Goal: Task Accomplishment & Management: Complete application form

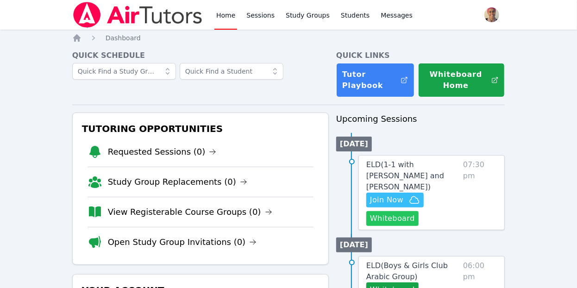
click at [389, 211] on button "Whiteboard" at bounding box center [393, 218] width 52 height 15
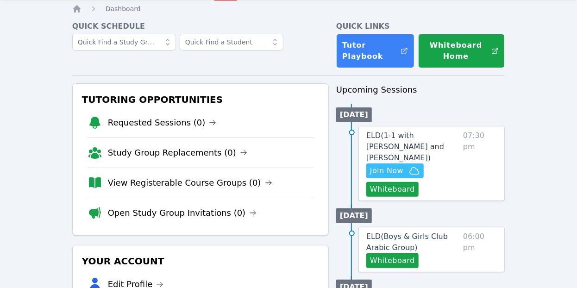
scroll to position [32, 0]
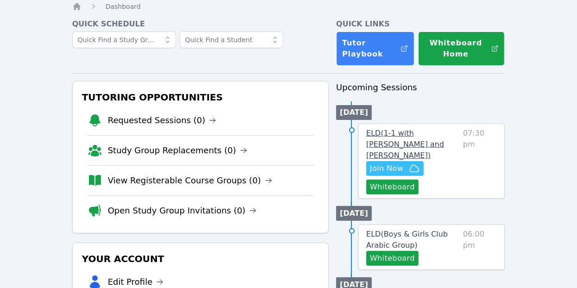
click at [402, 139] on span "ELD ( 1-1 with [PERSON_NAME] and [PERSON_NAME] )" at bounding box center [406, 144] width 78 height 31
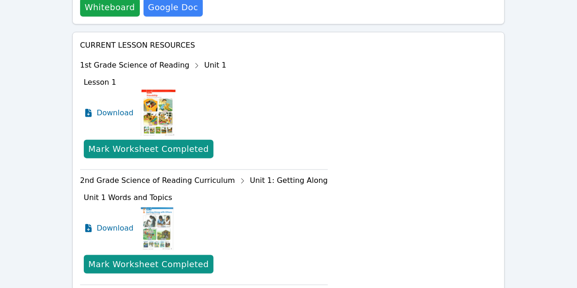
scroll to position [436, 0]
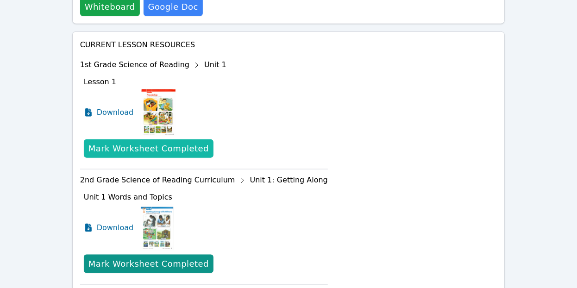
click at [173, 142] on div "Mark Worksheet Completed" at bounding box center [149, 148] width 120 height 13
click at [150, 142] on div "Mark Worksheet Completed" at bounding box center [149, 148] width 120 height 13
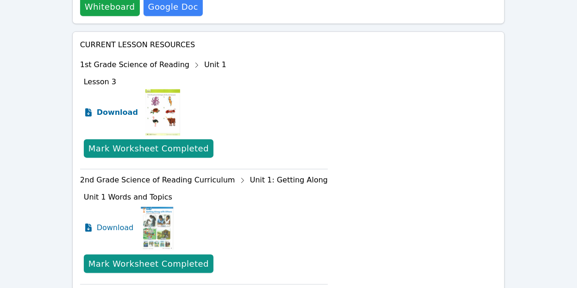
click at [125, 107] on span "Download" at bounding box center [117, 112] width 41 height 11
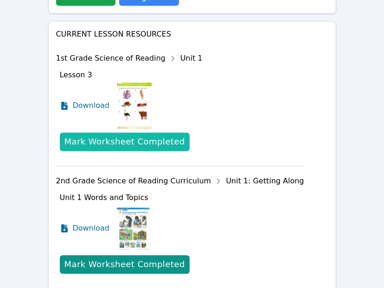
scroll to position [0, 0]
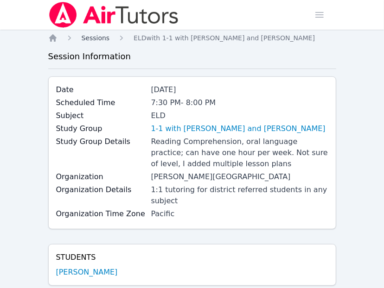
click at [94, 37] on span "Sessions" at bounding box center [96, 37] width 28 height 7
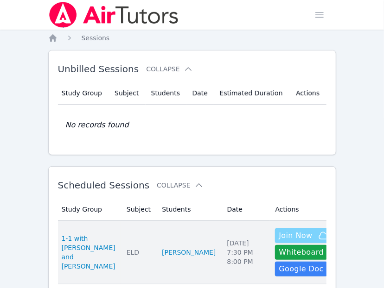
click at [318, 237] on icon "button" at bounding box center [323, 235] width 11 height 11
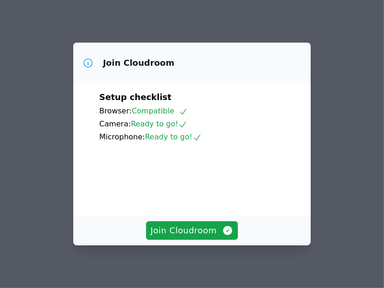
scroll to position [53, 0]
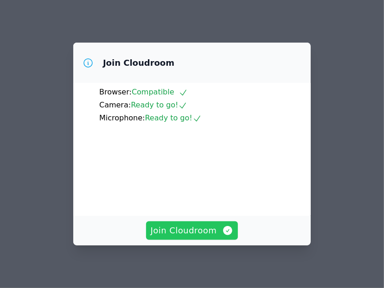
click at [216, 228] on span "Join Cloudroom" at bounding box center [192, 230] width 83 height 13
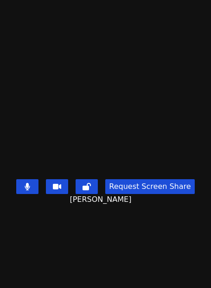
scroll to position [292, 0]
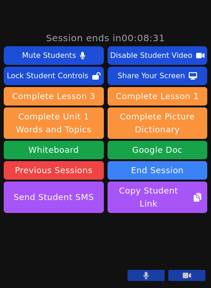
click at [135, 275] on button at bounding box center [145, 275] width 37 height 11
click at [143, 273] on icon at bounding box center [145, 275] width 9 height 7
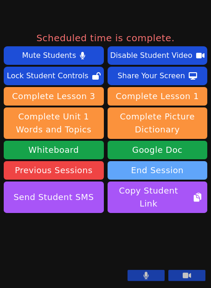
click at [137, 161] on button "End Session" at bounding box center [158, 170] width 100 height 19
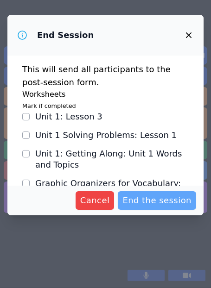
click at [147, 195] on span "End the session" at bounding box center [156, 200] width 69 height 13
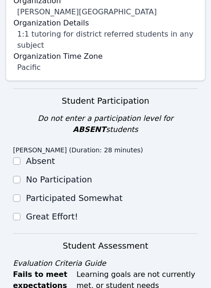
scroll to position [271, 0]
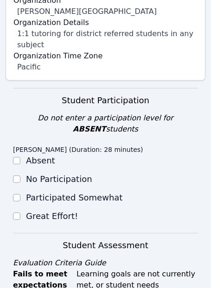
click at [53, 211] on label "Great Effort!" at bounding box center [52, 216] width 52 height 10
click at [20, 213] on input "Great Effort!" at bounding box center [16, 216] width 7 height 7
checkbox input "true"
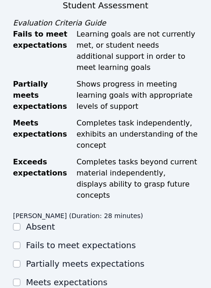
scroll to position [515, 0]
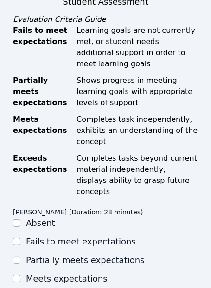
click at [44, 274] on label "Meets expectations" at bounding box center [67, 279] width 82 height 10
click at [20, 275] on input "Meets expectations" at bounding box center [16, 278] width 7 height 7
checkbox input "true"
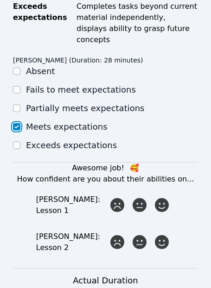
scroll to position [668, 0]
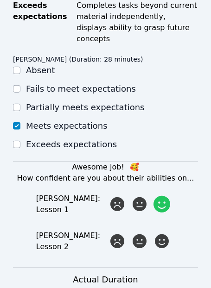
click at [165, 196] on icon at bounding box center [161, 204] width 17 height 17
click at [0, 0] on input "radio" at bounding box center [0, 0] width 0 height 0
click at [160, 233] on icon at bounding box center [161, 241] width 17 height 17
click at [0, 0] on input "radio" at bounding box center [0, 0] width 0 height 0
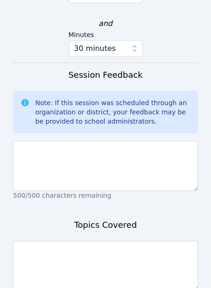
scroll to position [1035, 0]
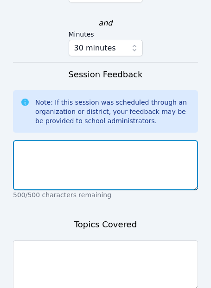
click at [172, 140] on textarea at bounding box center [105, 165] width 185 height 50
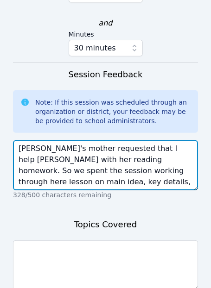
type textarea "Jna's mother requested that I help Jna with her reading homework. So we spent t…"
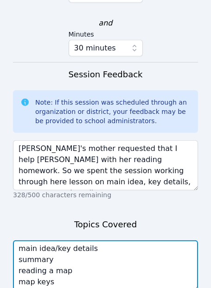
scroll to position [6, 0]
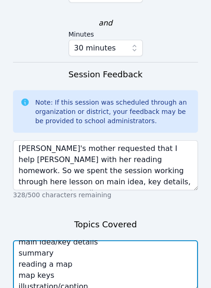
type textarea "main idea/key details summary reading a map map keys illustration/caption"
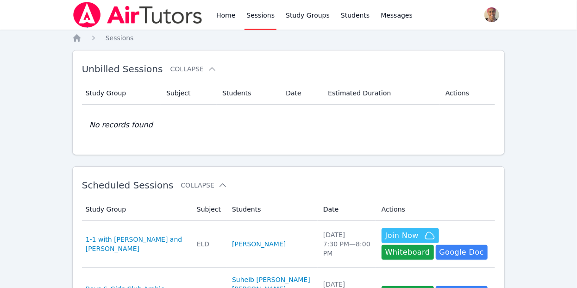
click at [259, 11] on link "Sessions" at bounding box center [261, 15] width 32 height 30
click at [258, 17] on link "Sessions" at bounding box center [261, 15] width 32 height 30
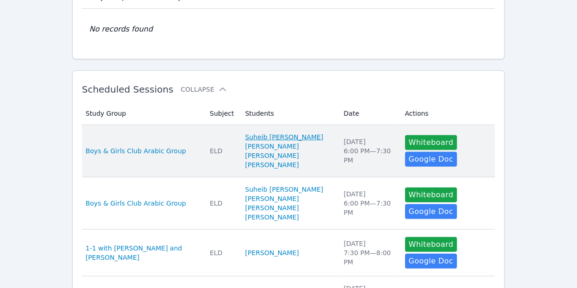
scroll to position [96, 0]
